Goal: Task Accomplishment & Management: Use online tool/utility

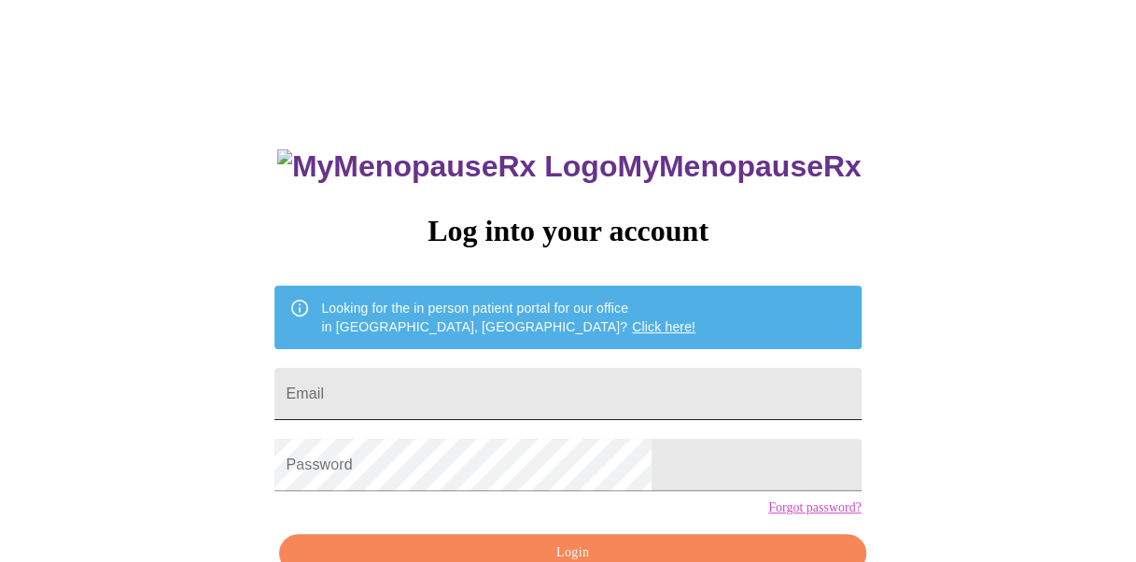
click at [514, 392] on input "Email" at bounding box center [568, 394] width 586 height 52
type input "[EMAIL_ADDRESS][DOMAIN_NAME]"
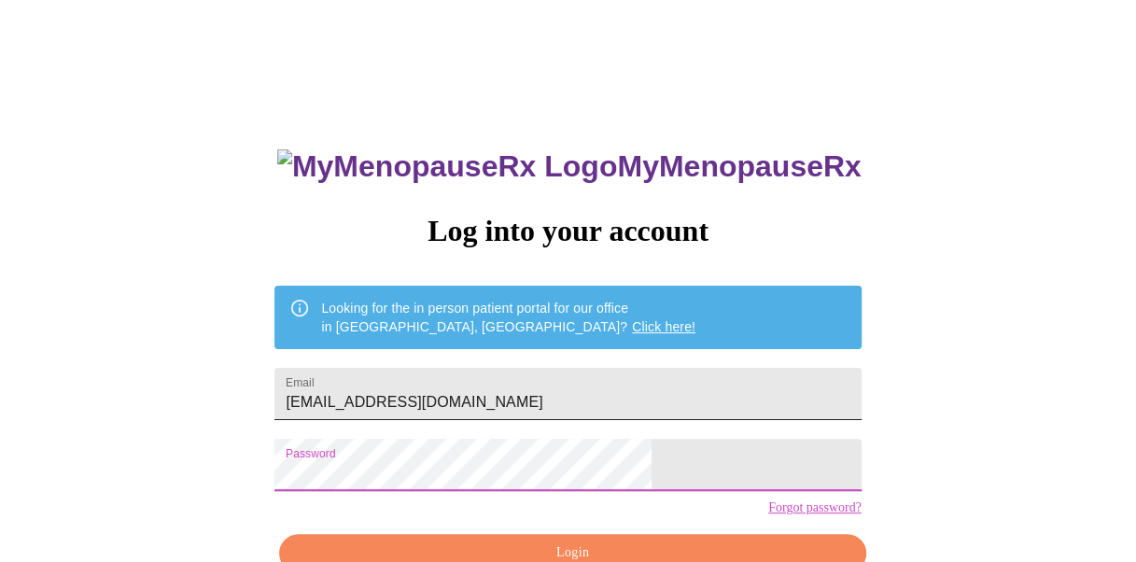
scroll to position [105, 0]
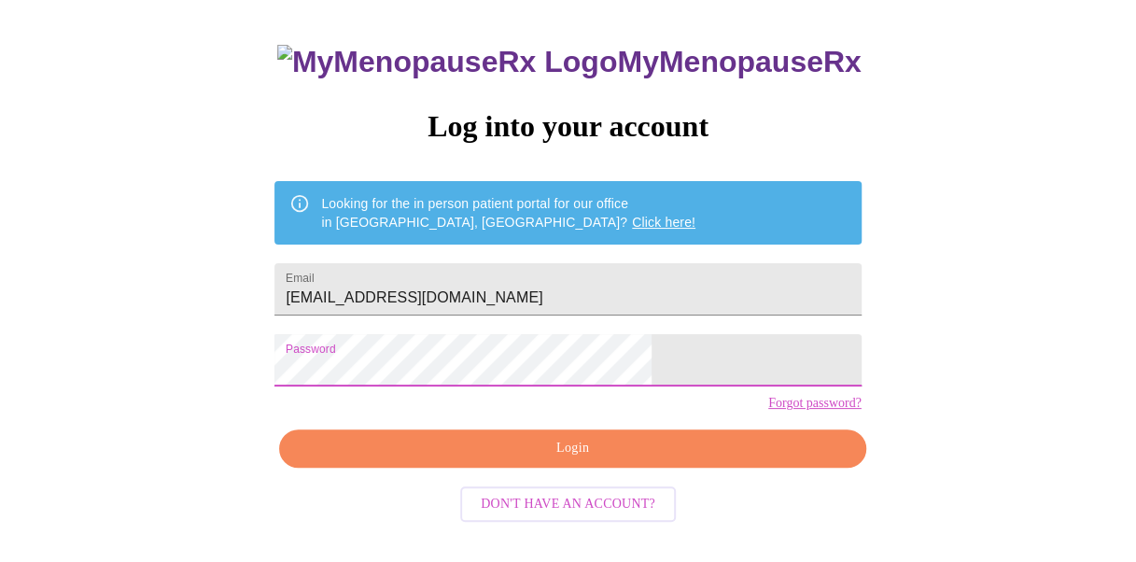
click at [582, 460] on span "Login" at bounding box center [572, 448] width 543 height 23
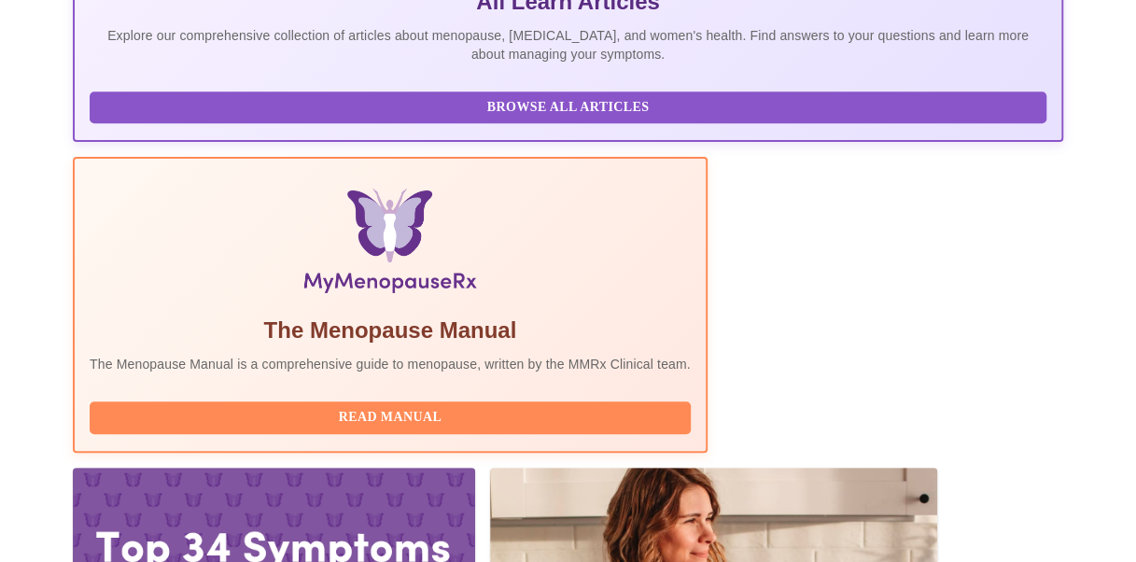
scroll to position [484, 0]
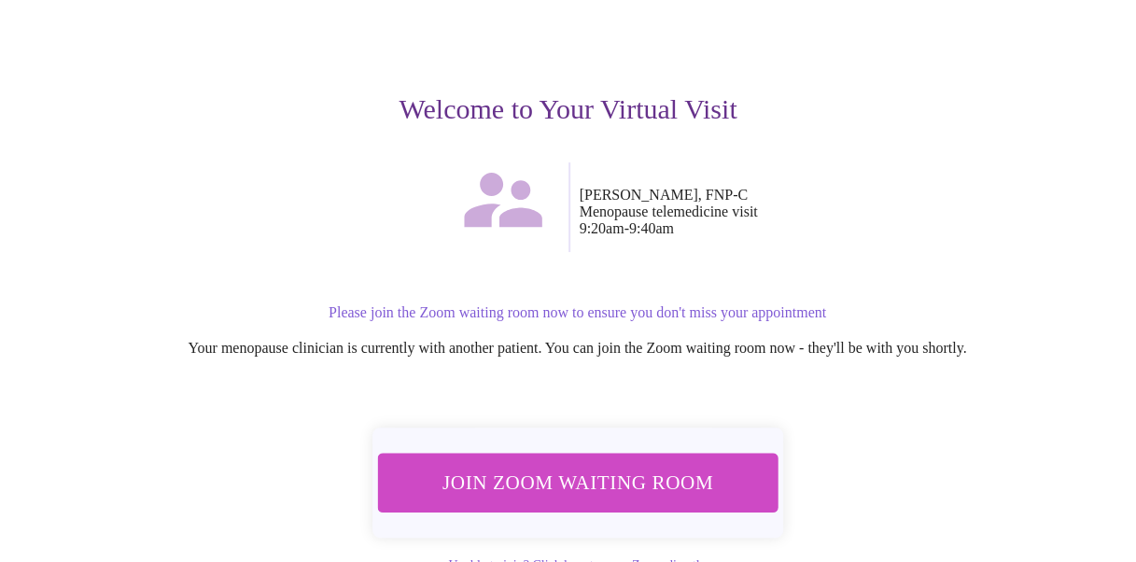
scroll to position [174, 0]
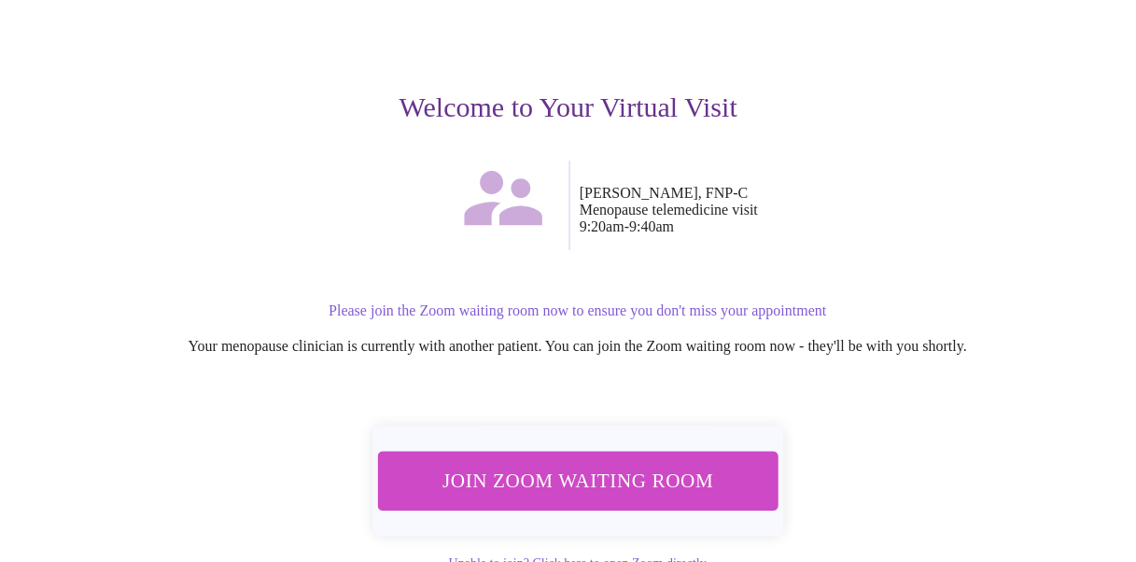
click at [534, 465] on span "Join Zoom Waiting Room" at bounding box center [577, 480] width 351 height 35
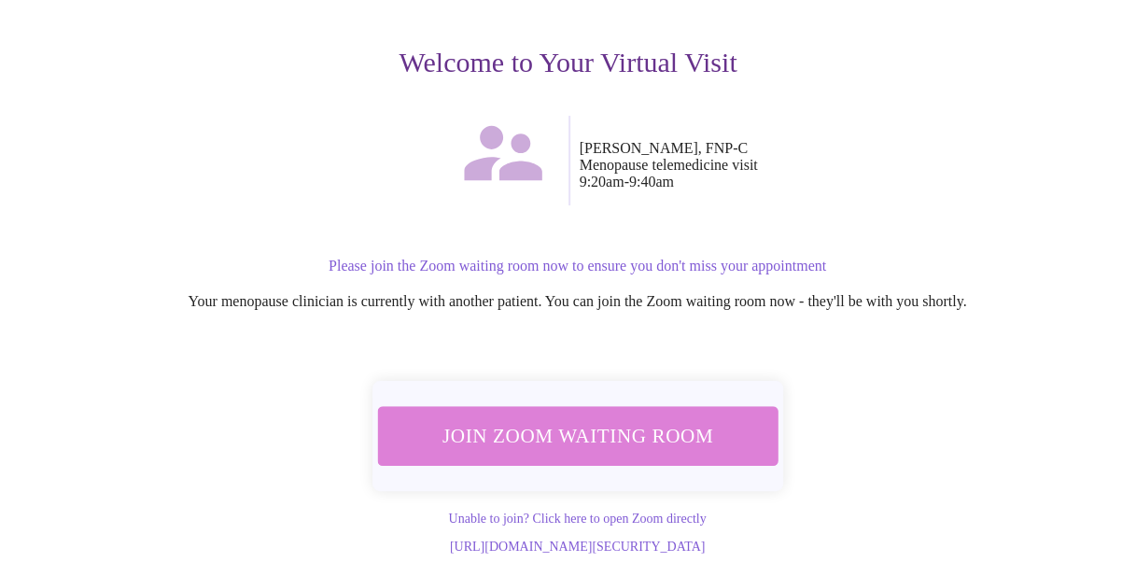
click at [630, 418] on span "Join Zoom Waiting Room" at bounding box center [577, 435] width 351 height 35
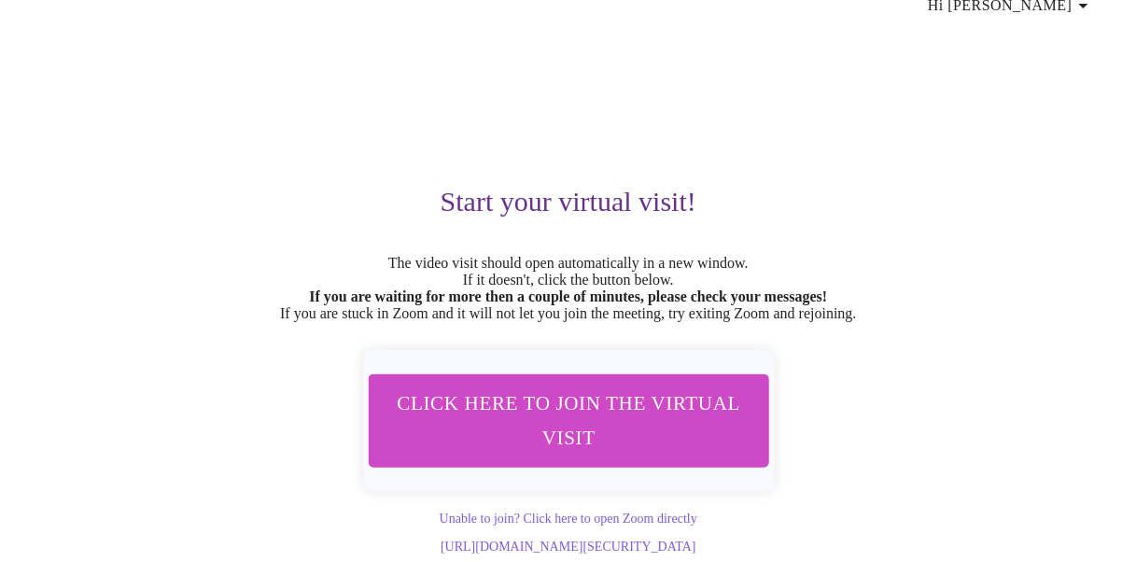
scroll to position [120, 0]
